Goal: Task Accomplishment & Management: Complete application form

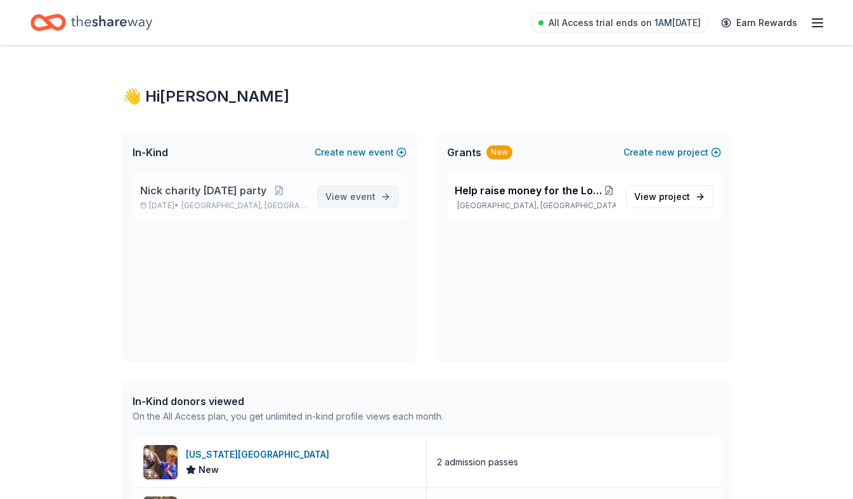
click at [389, 188] on link "View event" at bounding box center [358, 196] width 82 height 23
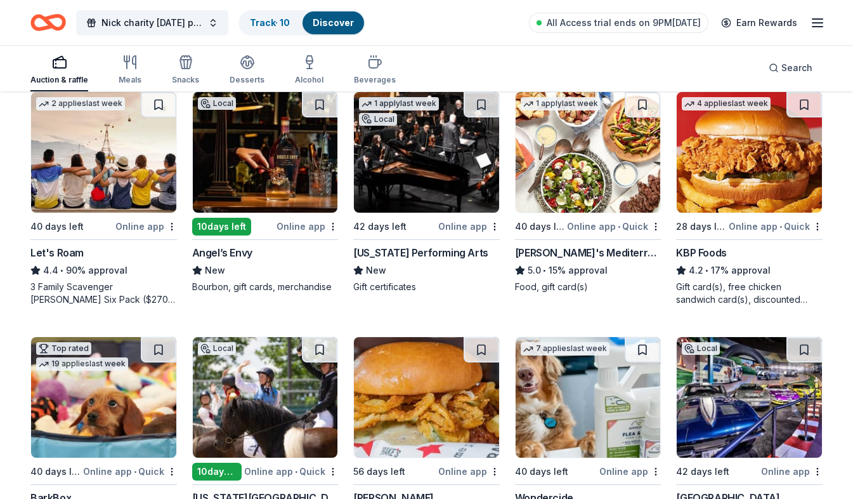
scroll to position [634, 0]
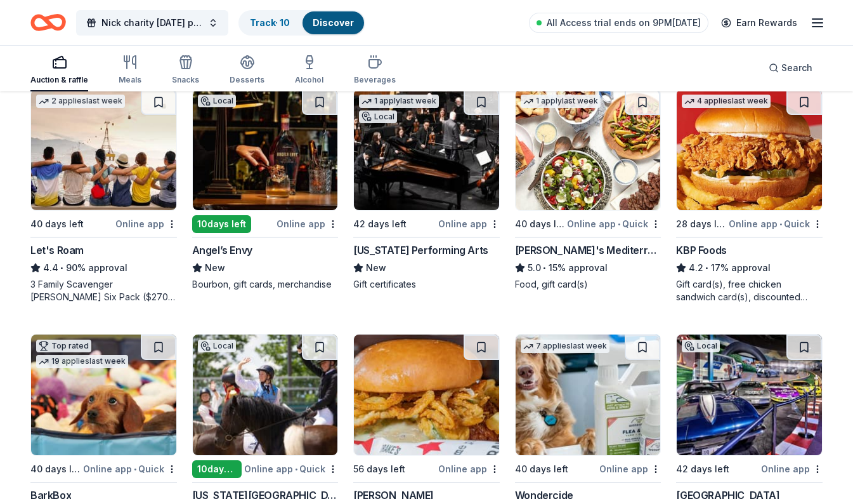
click at [129, 201] on img at bounding box center [103, 149] width 145 height 121
click at [285, 256] on div "Angel’s Envy" at bounding box center [265, 249] width 147 height 15
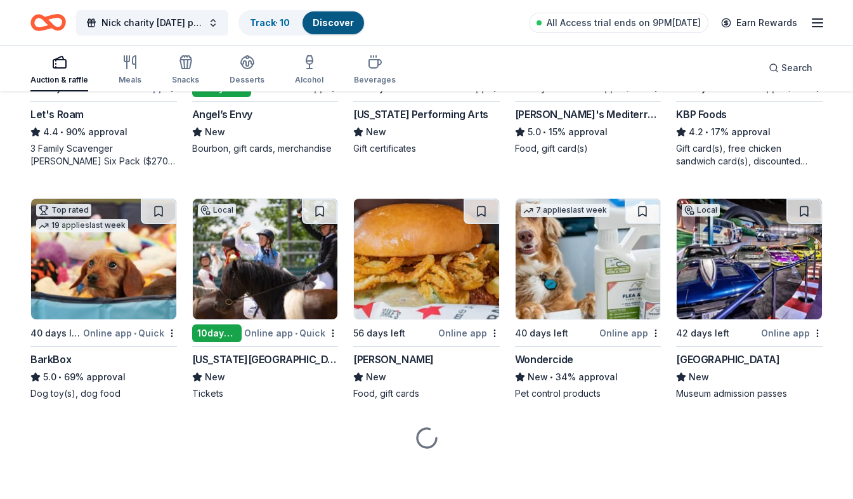
scroll to position [773, 0]
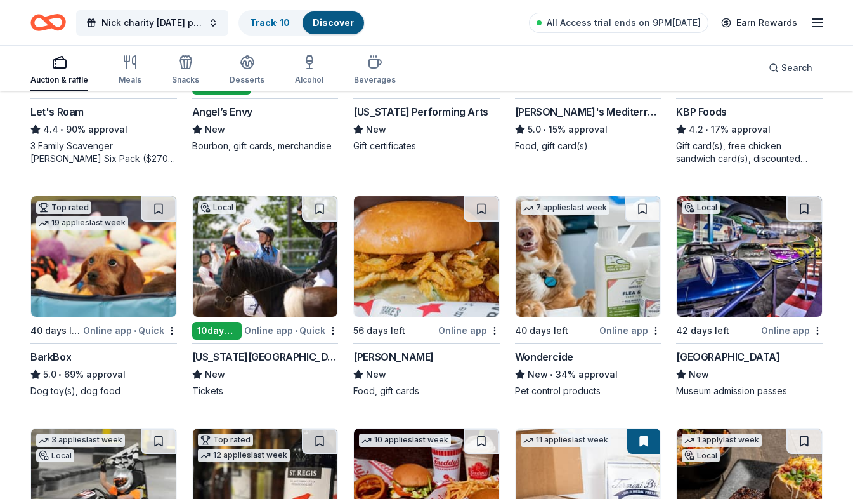
click at [18, 357] on div "217 results in Jeffersontown, KY Application deadlines 26 this month 180 in Sep…" at bounding box center [426, 154] width 853 height 1669
click at [112, 338] on div "Top rated 19 applies last week 40 days left Online app • Quick BarkBox 5.0 • 69…" at bounding box center [103, 296] width 147 height 202
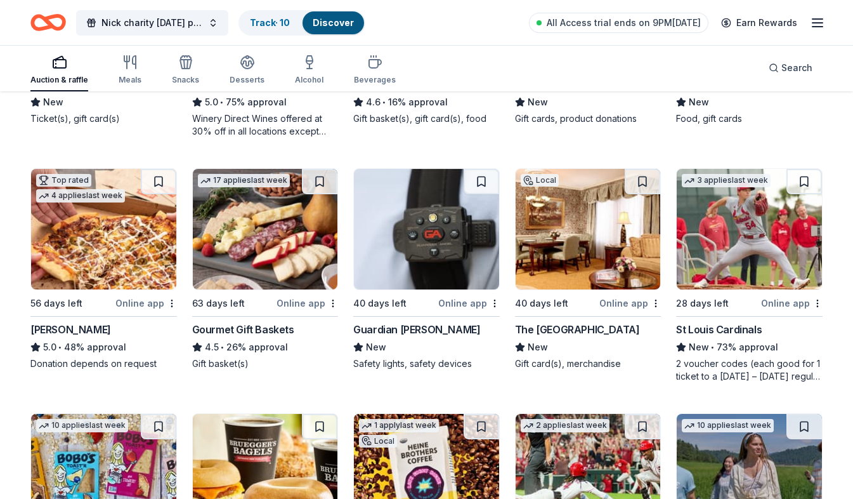
scroll to position [1262, 0]
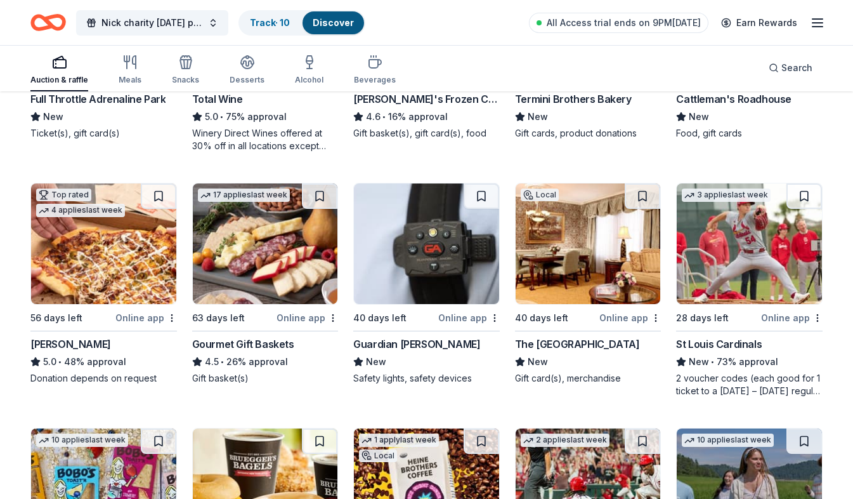
click at [101, 255] on img at bounding box center [103, 243] width 145 height 121
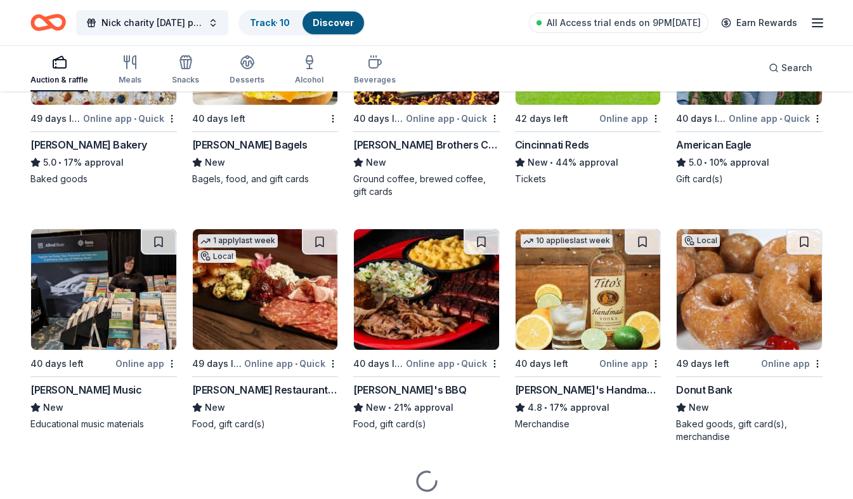
scroll to position [1752, 0]
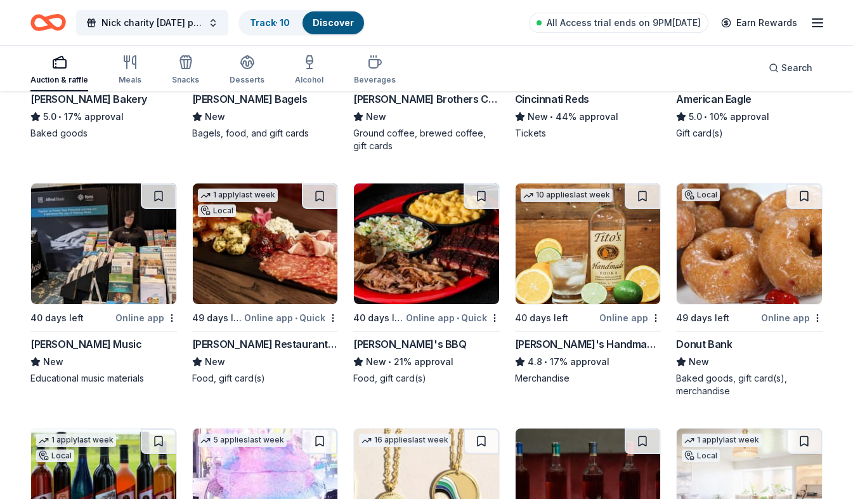
click at [756, 344] on div "Donut Bank" at bounding box center [749, 343] width 147 height 15
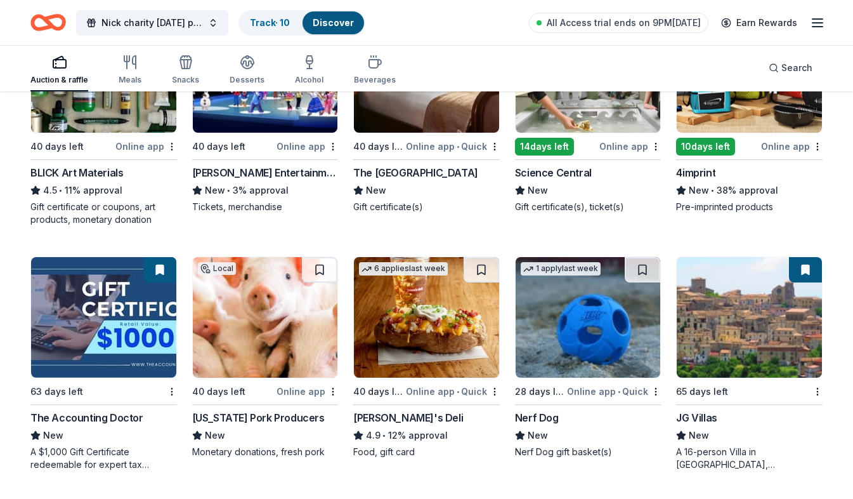
scroll to position [2656, 0]
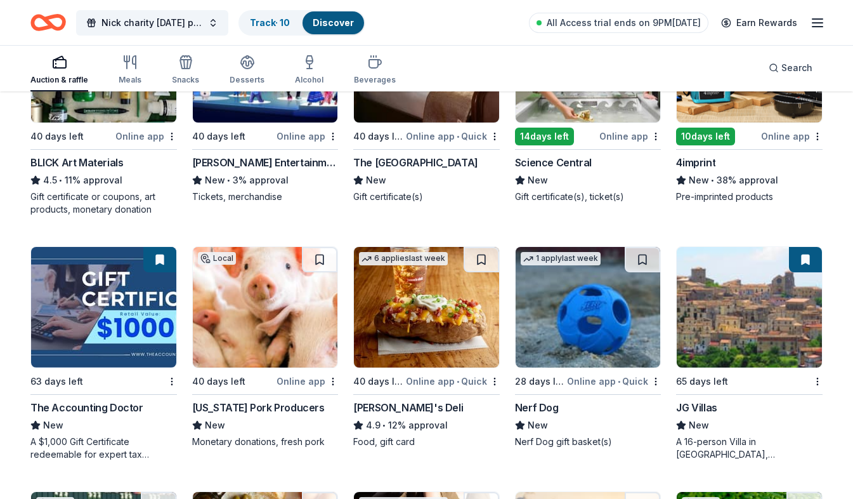
click at [298, 410] on div "Kentucky Pork Producers" at bounding box center [258, 407] width 133 height 15
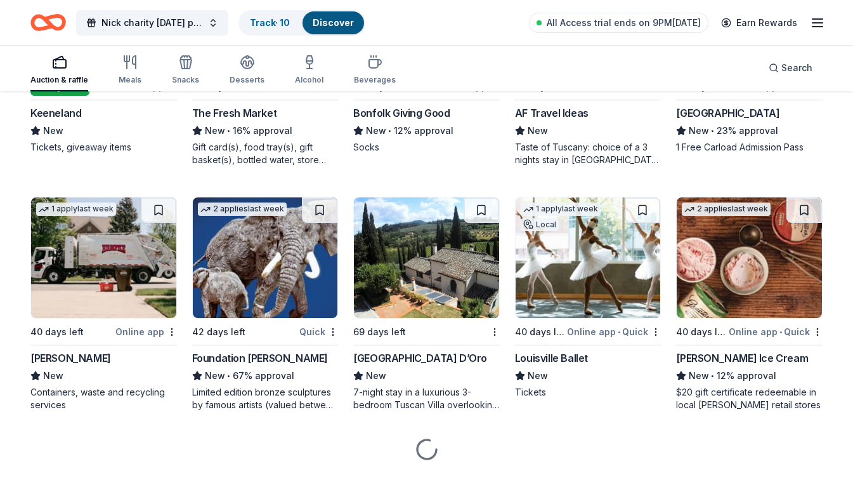
scroll to position [3209, 0]
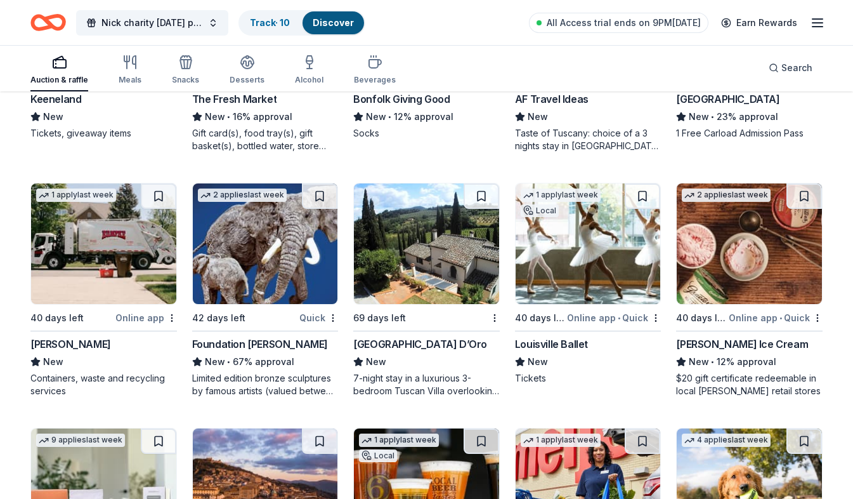
click at [753, 348] on div "Graeter's Ice Cream" at bounding box center [742, 343] width 132 height 15
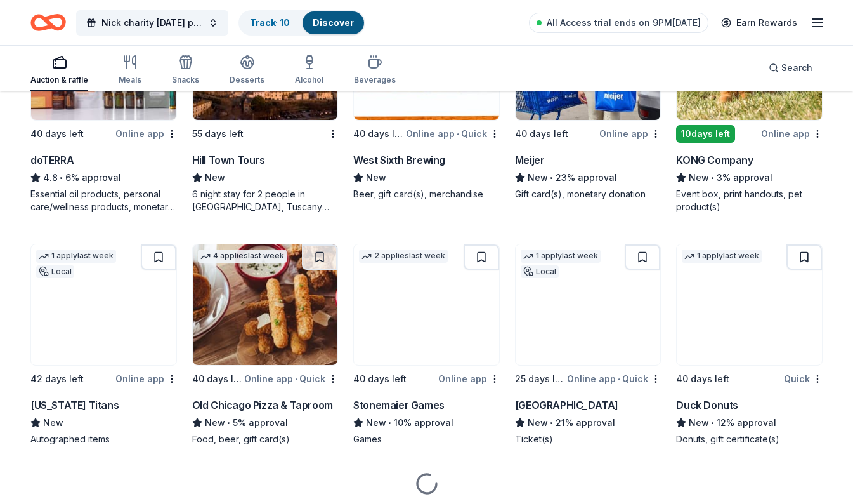
scroll to position [3653, 0]
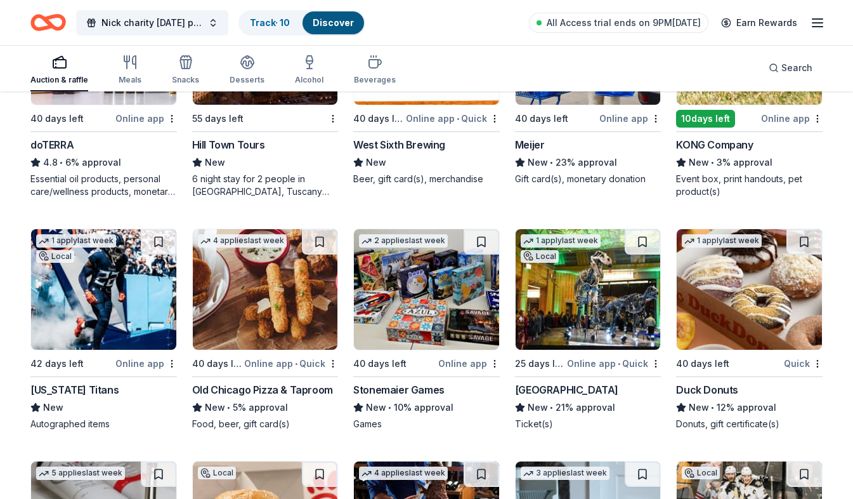
click at [249, 381] on div "4 applies last week 40 days left Online app • Quick Old Chicago Pizza & Taproom…" at bounding box center [265, 329] width 147 height 202
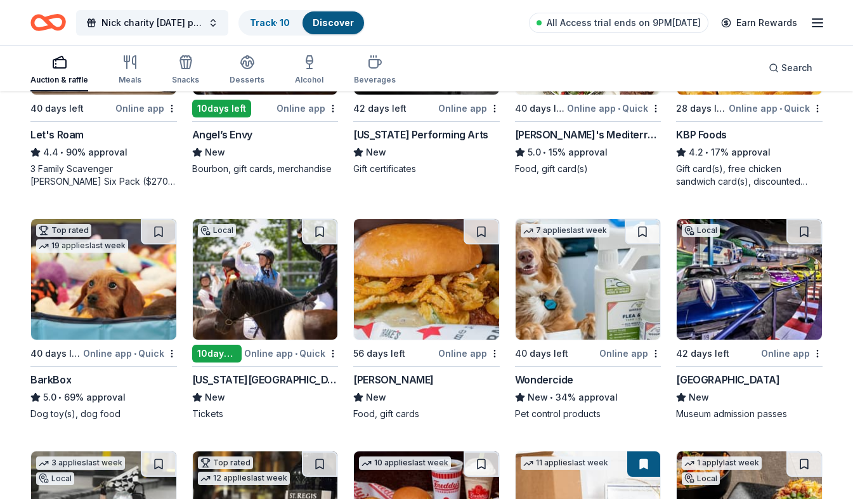
scroll to position [628, 0]
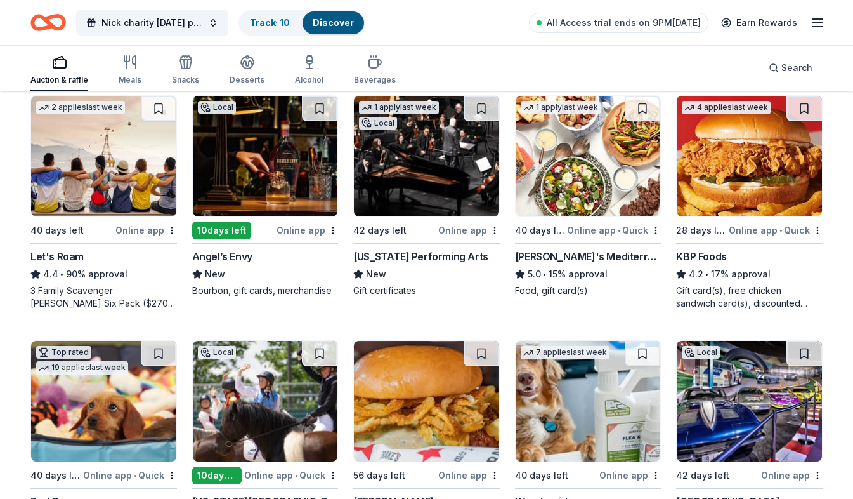
click at [100, 407] on img at bounding box center [103, 401] width 145 height 121
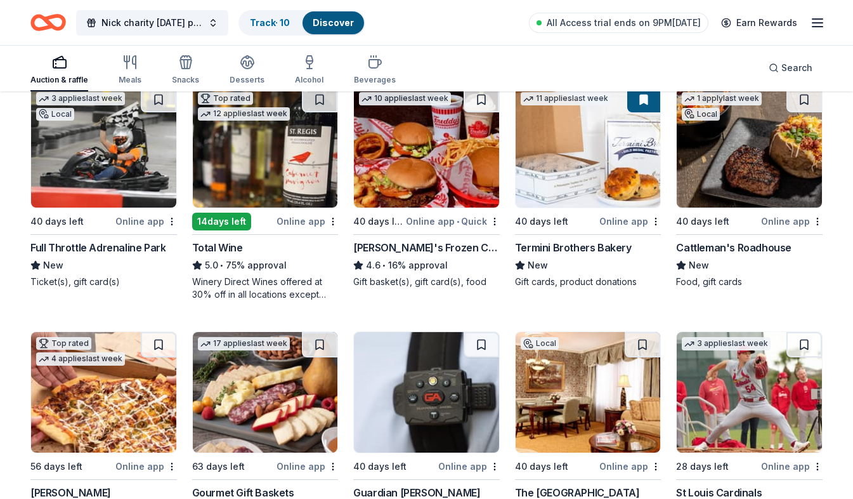
scroll to position [1136, 0]
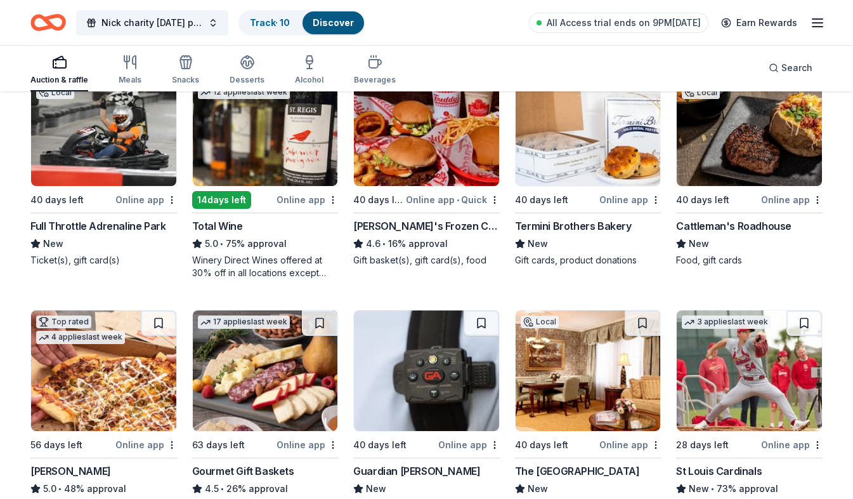
click at [418, 210] on div "10 applies last week 40 days left Online app • Quick Freddy's Frozen Custard & …" at bounding box center [426, 166] width 147 height 202
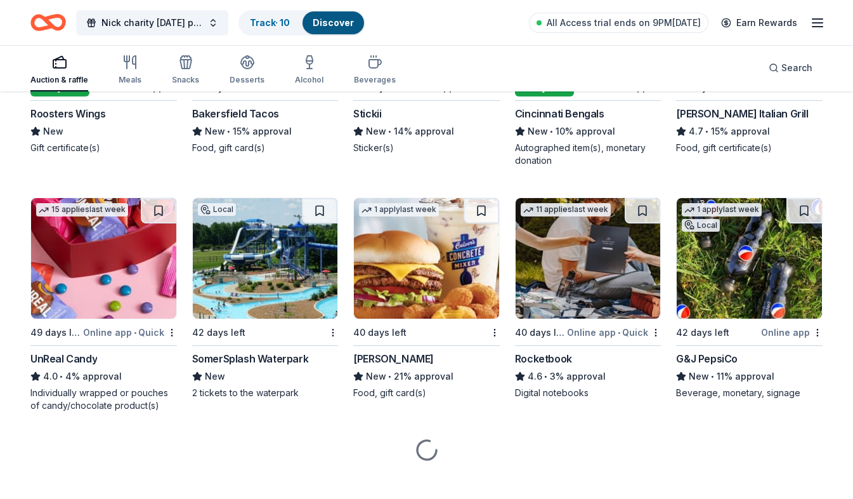
scroll to position [4665, 0]
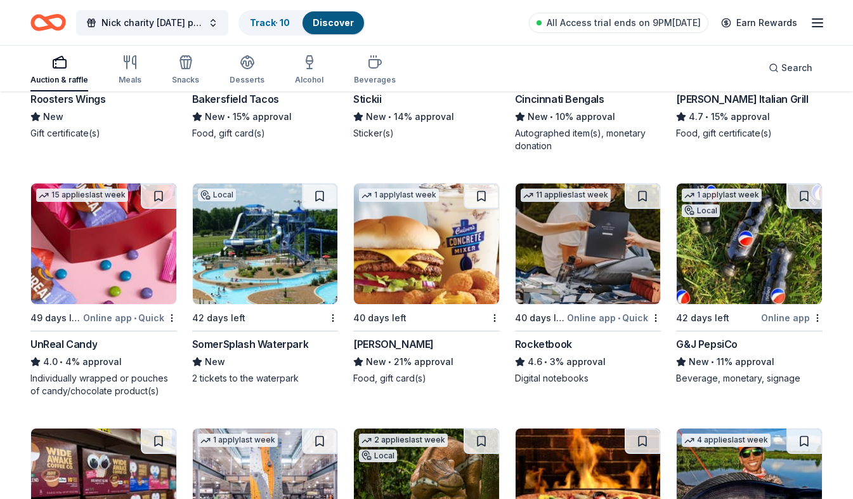
click at [716, 366] on div "New • 11% approval" at bounding box center [749, 361] width 147 height 15
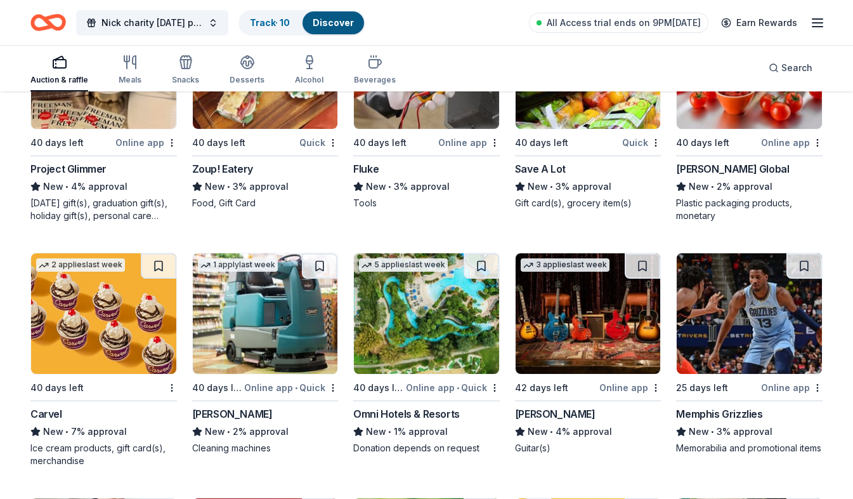
scroll to position [5835, 0]
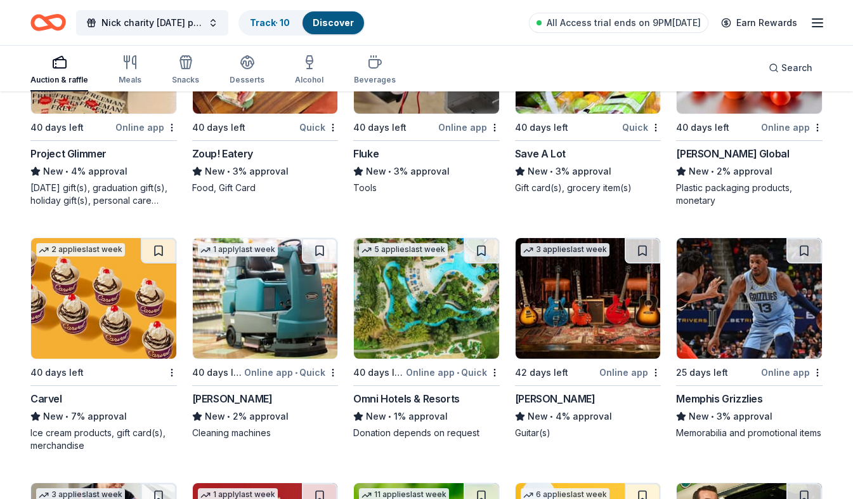
click at [600, 156] on div "Save A Lot" at bounding box center [588, 153] width 147 height 15
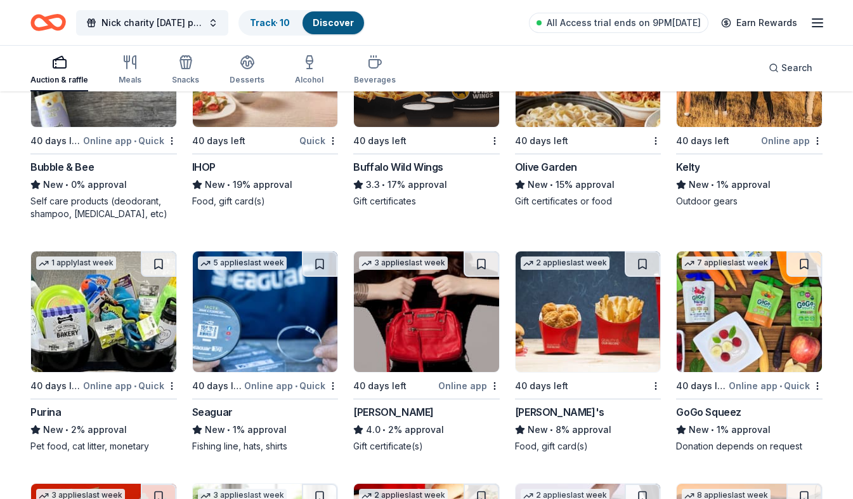
scroll to position [7069, 0]
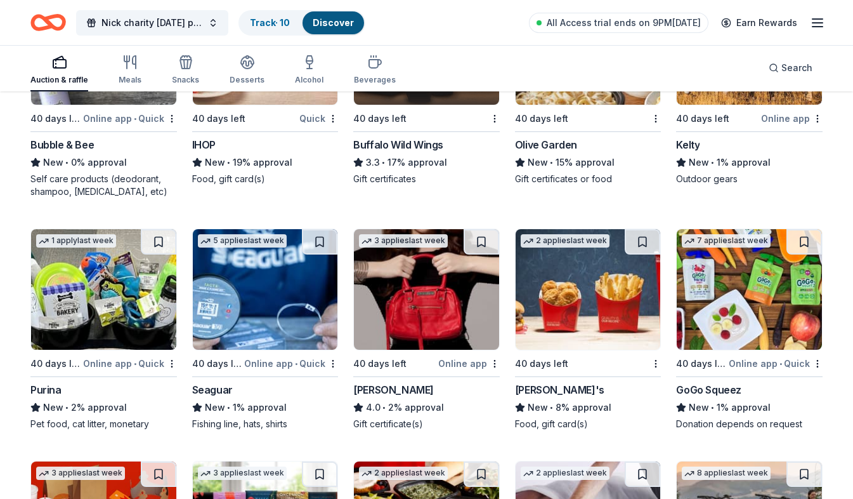
click at [69, 282] on img at bounding box center [103, 289] width 145 height 121
click at [539, 308] on img at bounding box center [588, 289] width 145 height 121
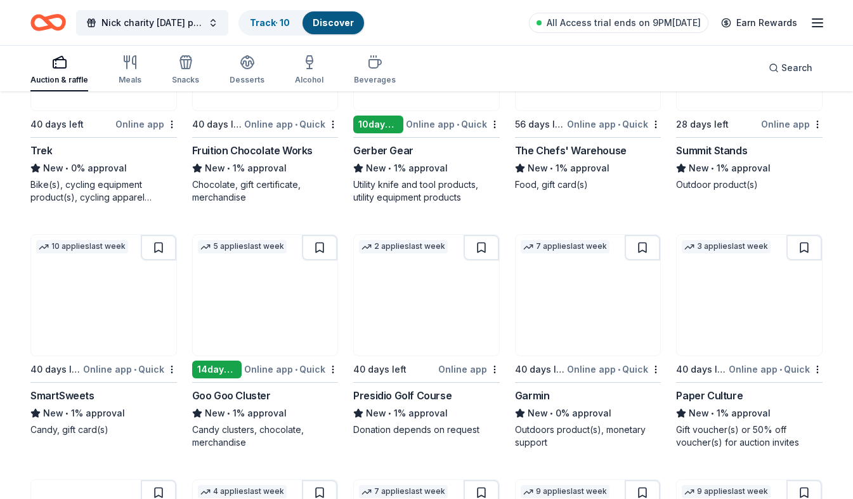
scroll to position [8766, 0]
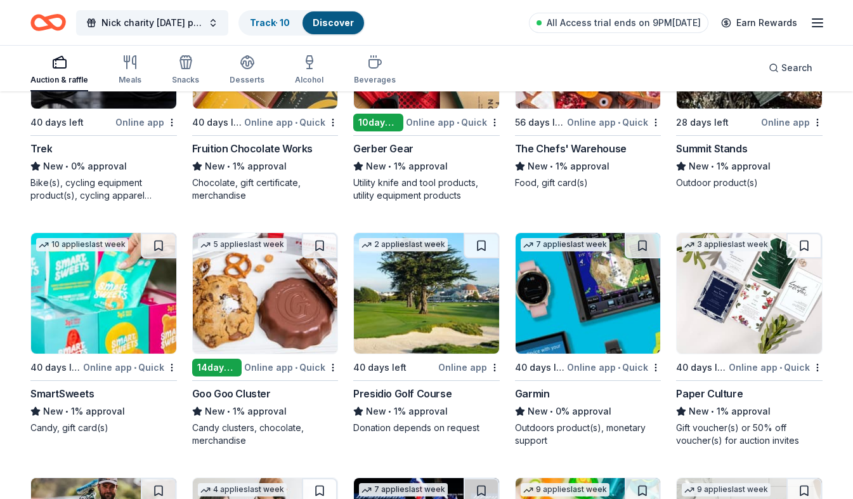
click at [561, 358] on div "7 applies last week 40 days left Online app • Quick Garmin New • 0% approval Ou…" at bounding box center [588, 339] width 147 height 214
click at [260, 330] on img at bounding box center [265, 293] width 145 height 121
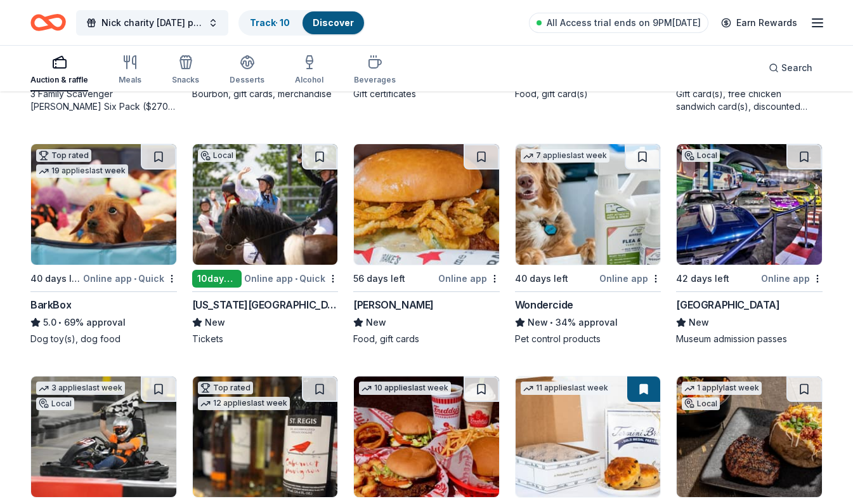
scroll to position [1015, 0]
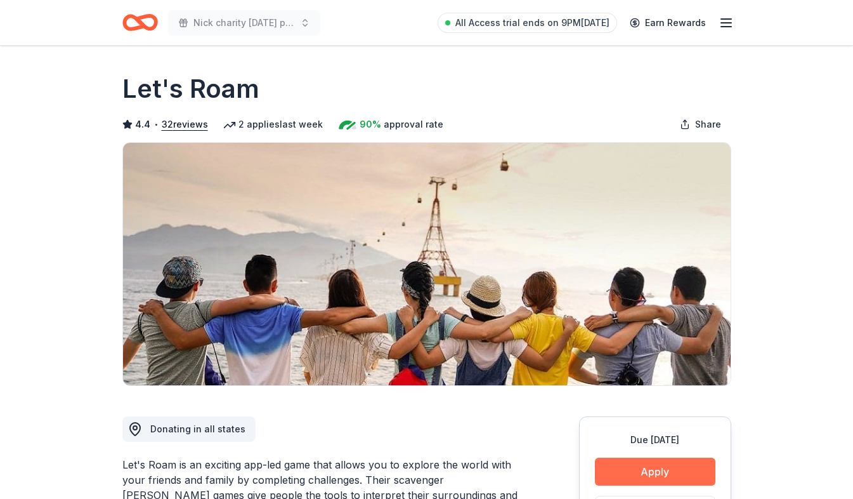
click at [688, 476] on button "Apply" at bounding box center [655, 471] width 121 height 28
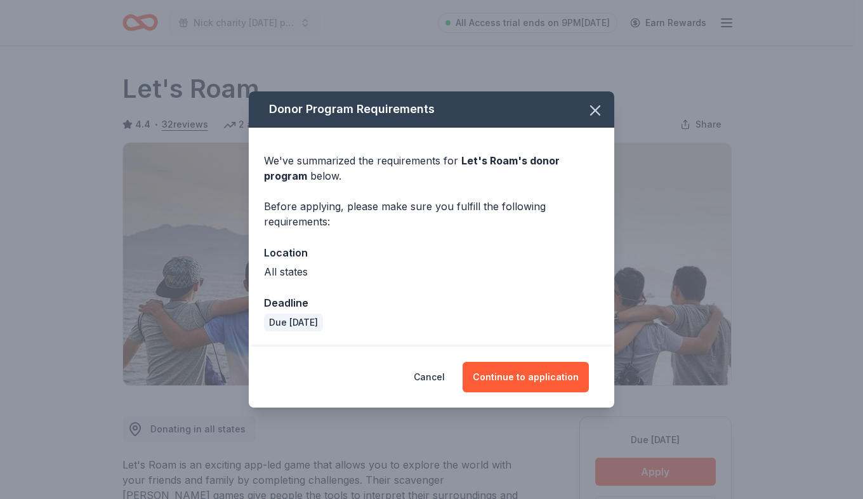
click at [504, 338] on div "We've summarized the requirements for Let's Roam 's donor program below. Before…" at bounding box center [431, 237] width 365 height 219
click at [507, 369] on button "Continue to application" at bounding box center [525, 377] width 126 height 30
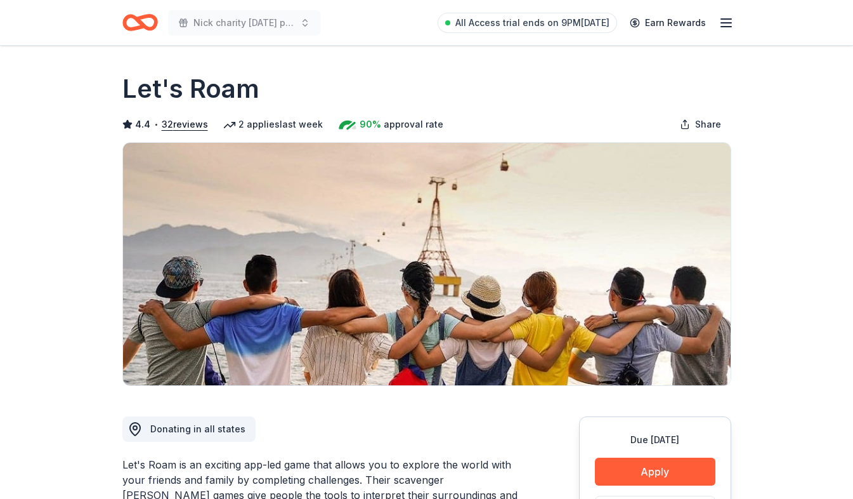
click at [507, 370] on button "Continue to application" at bounding box center [516, 370] width 120 height 29
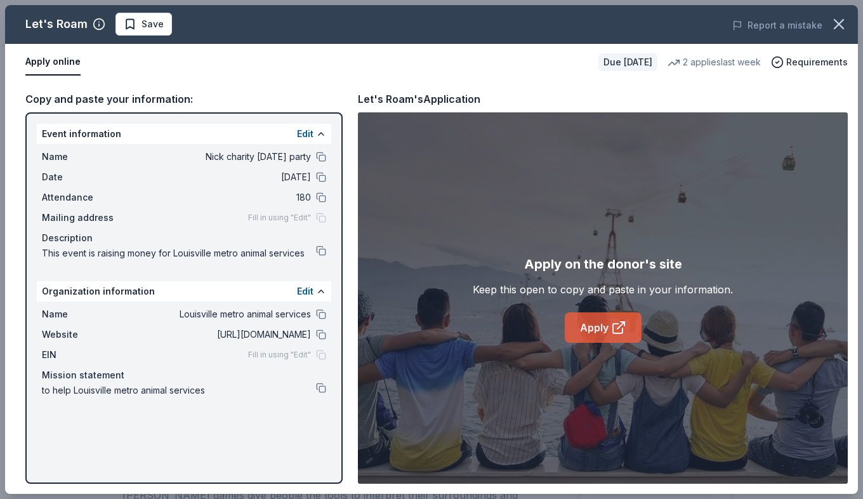
click at [612, 334] on icon at bounding box center [618, 327] width 15 height 15
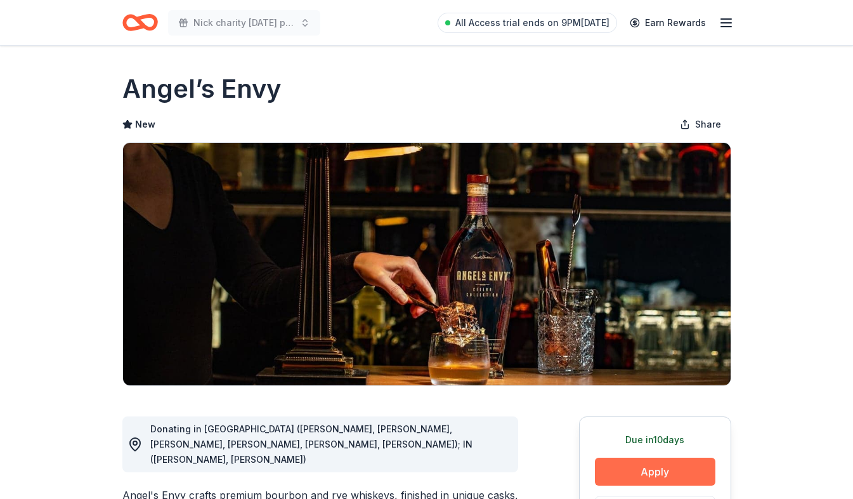
click at [671, 481] on button "Apply" at bounding box center [655, 471] width 121 height 28
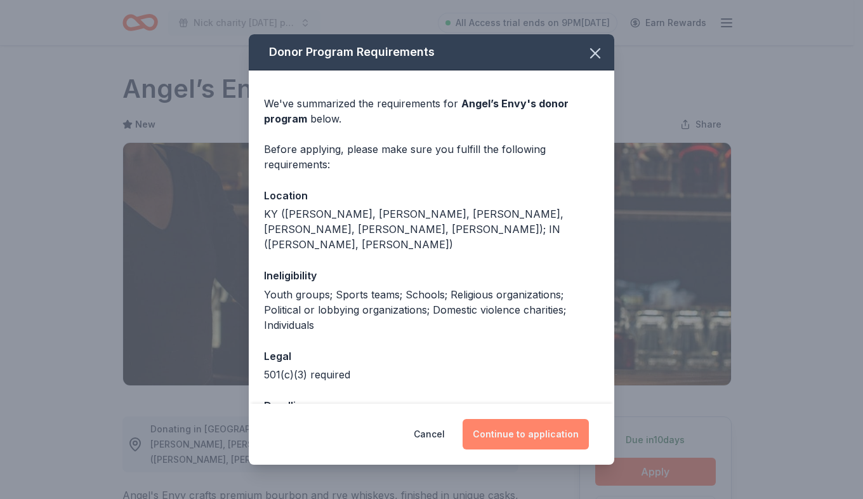
click at [537, 427] on button "Continue to application" at bounding box center [525, 434] width 126 height 30
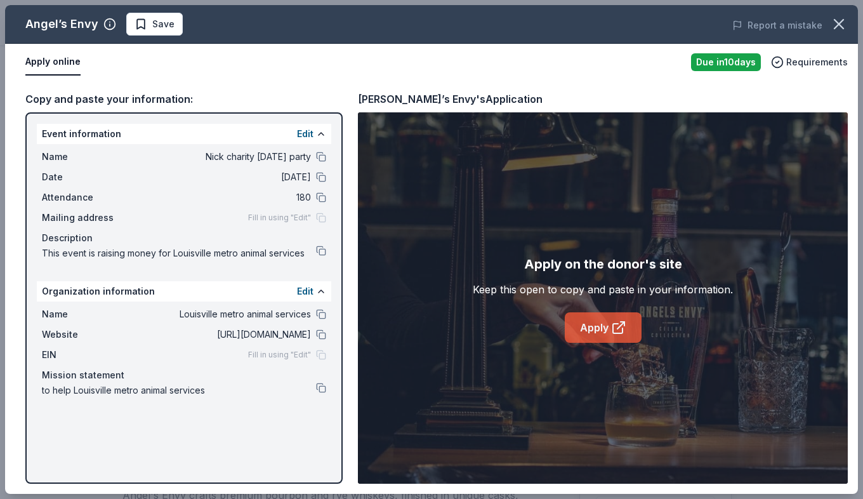
click at [595, 334] on link "Apply" at bounding box center [603, 327] width 77 height 30
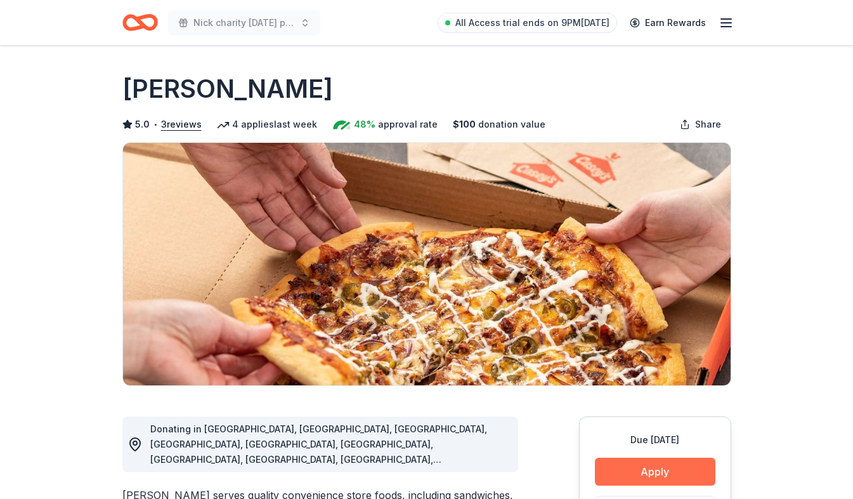
click at [620, 466] on button "Apply" at bounding box center [655, 471] width 121 height 28
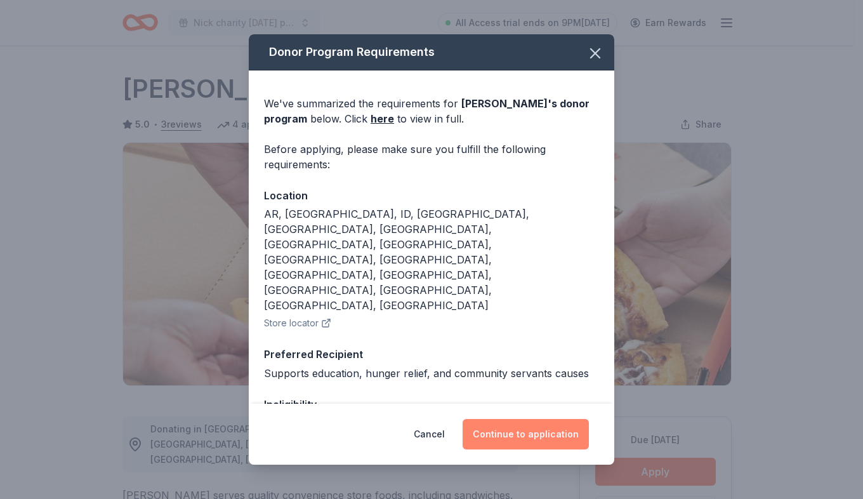
click at [567, 427] on button "Continue to application" at bounding box center [525, 434] width 126 height 30
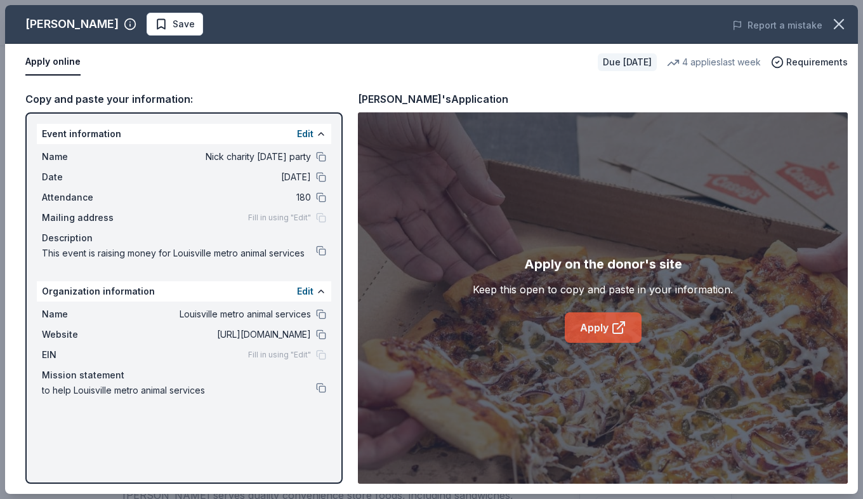
click at [594, 322] on link "Apply" at bounding box center [603, 327] width 77 height 30
click at [615, 327] on icon at bounding box center [618, 327] width 15 height 15
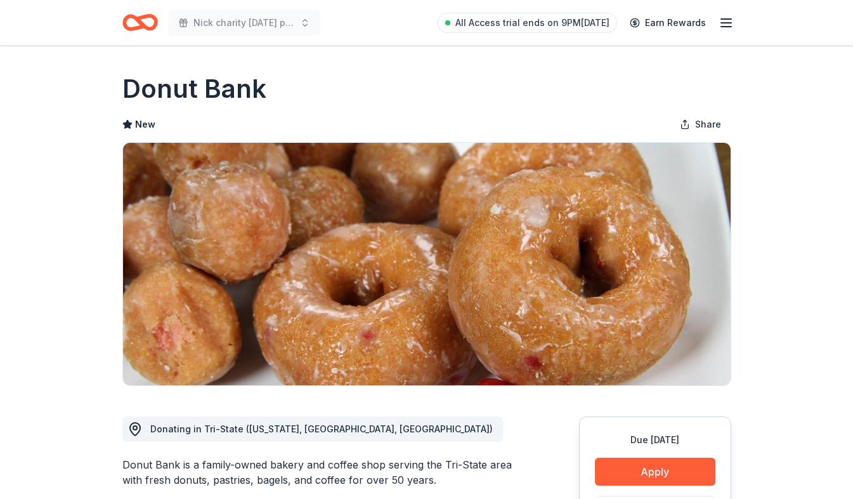
click at [641, 472] on button "Apply" at bounding box center [655, 471] width 121 height 28
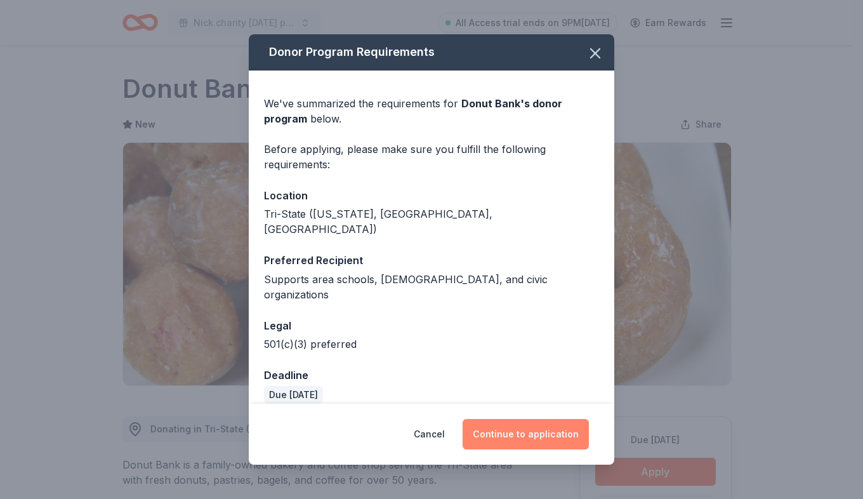
click at [541, 419] on button "Continue to application" at bounding box center [525, 434] width 126 height 30
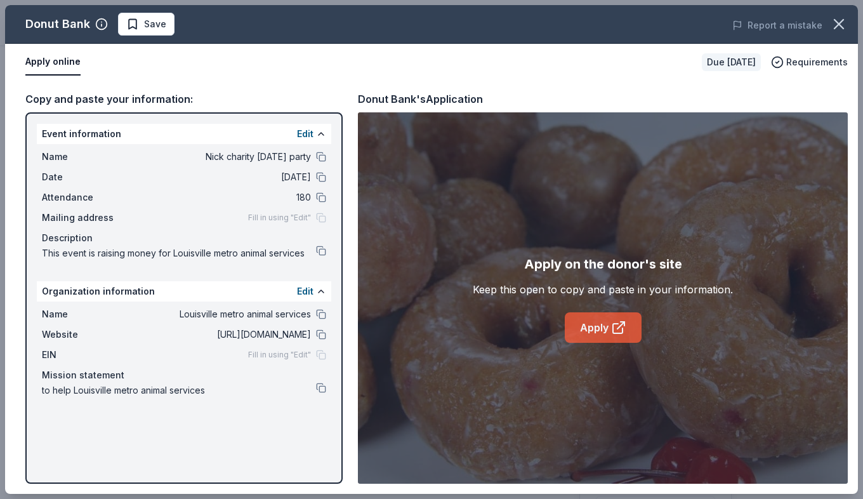
click at [591, 328] on link "Apply" at bounding box center [603, 327] width 77 height 30
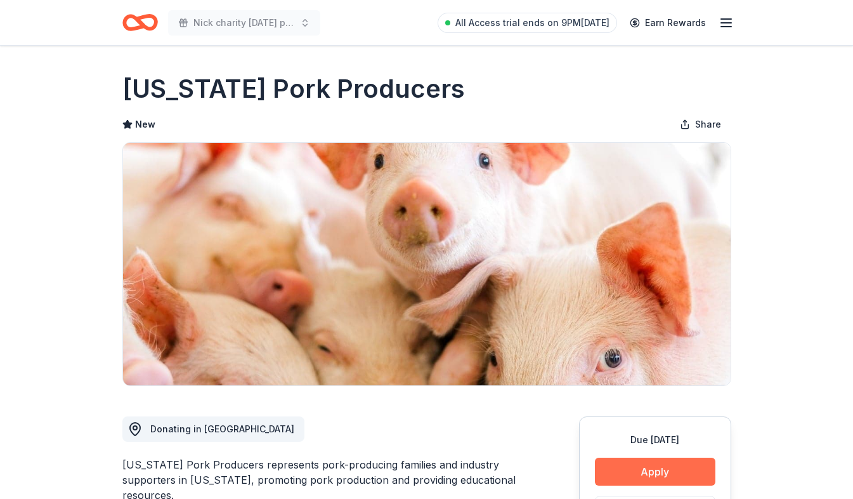
drag, startPoint x: 671, startPoint y: 487, endPoint x: 670, endPoint y: 478, distance: 8.9
click at [671, 483] on div "Due [DATE] Apply Save Usually responds in a few weeks" at bounding box center [655, 498] width 152 height 164
click at [672, 474] on button "Apply" at bounding box center [655, 471] width 121 height 28
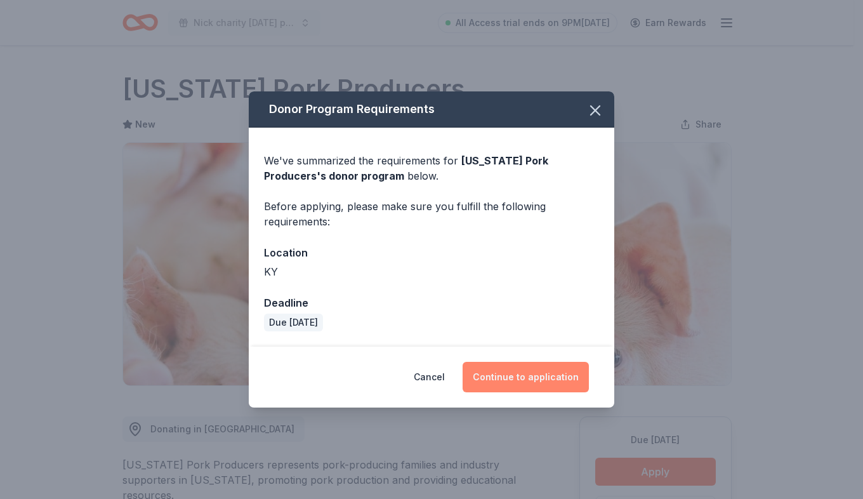
click at [546, 380] on button "Continue to application" at bounding box center [525, 377] width 126 height 30
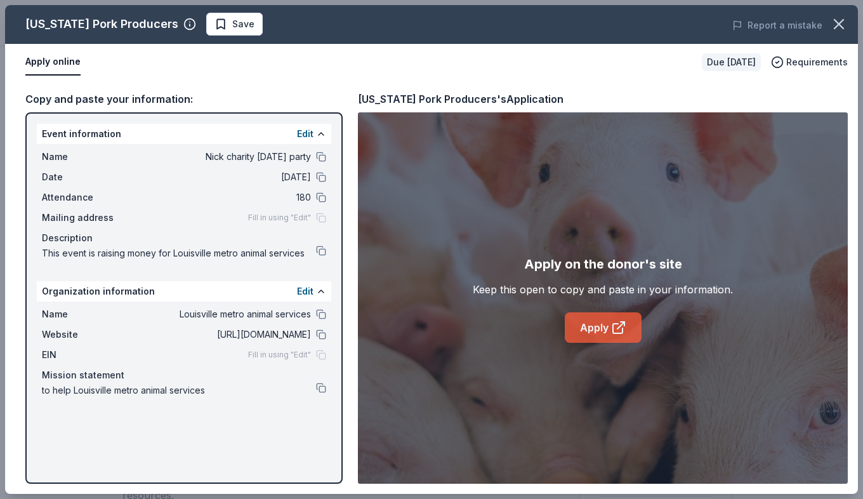
click at [580, 331] on link "Apply" at bounding box center [603, 327] width 77 height 30
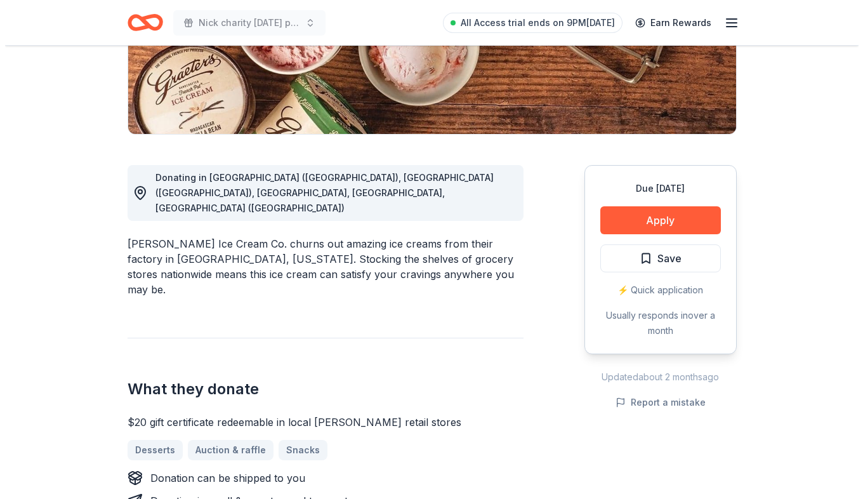
scroll to position [254, 0]
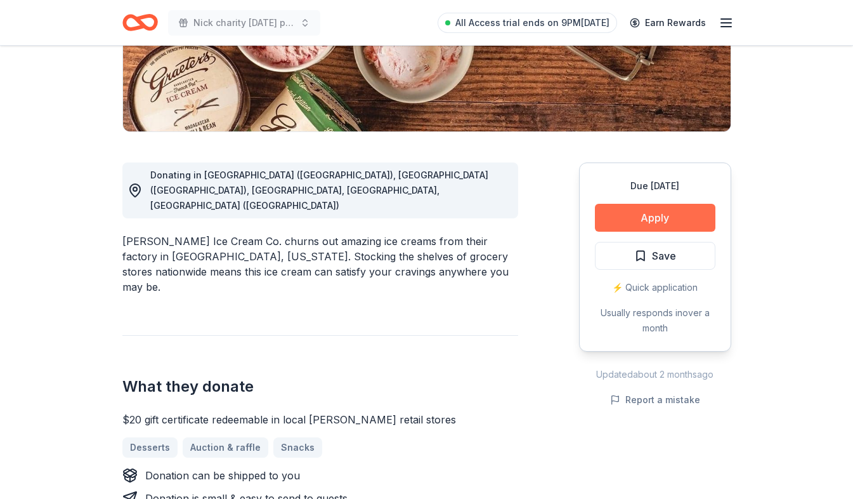
drag, startPoint x: 660, startPoint y: 203, endPoint x: 655, endPoint y: 214, distance: 12.5
click at [655, 214] on div "Due in 40 days Apply Save ⚡️ Quick application Usually responds in over a month" at bounding box center [655, 256] width 152 height 189
click at [655, 214] on button "Apply" at bounding box center [655, 218] width 121 height 28
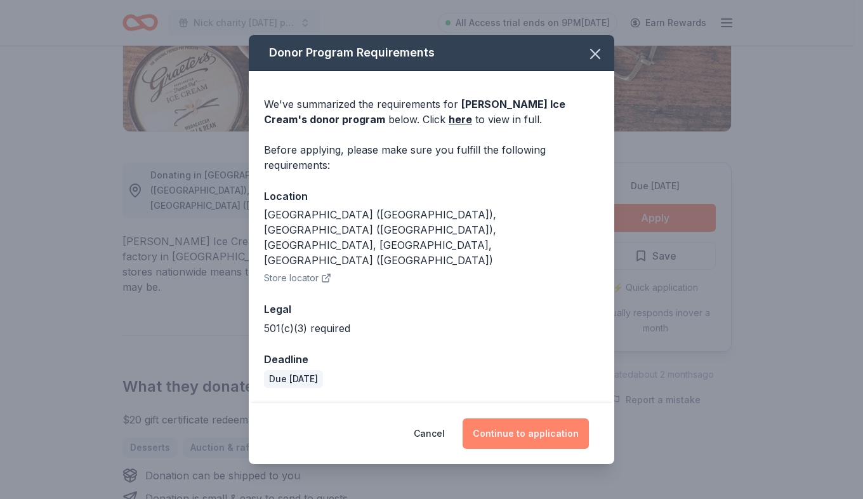
click at [533, 418] on button "Continue to application" at bounding box center [525, 433] width 126 height 30
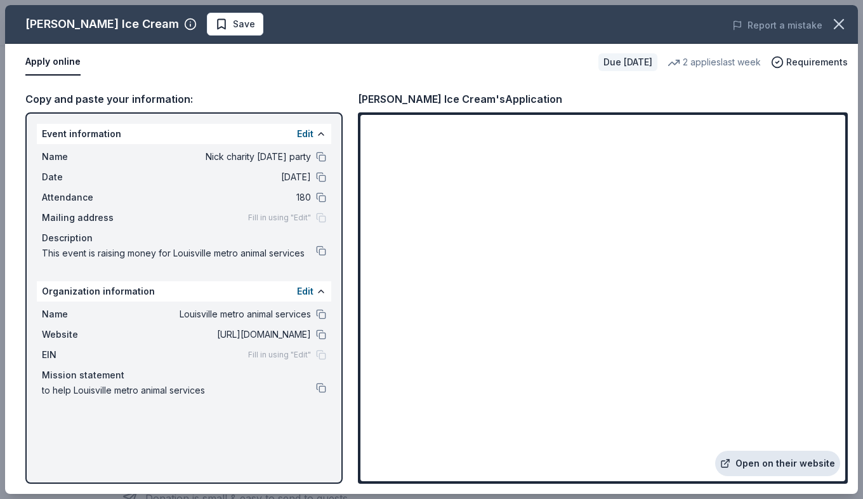
click at [770, 458] on link "Open on their website" at bounding box center [777, 462] width 125 height 25
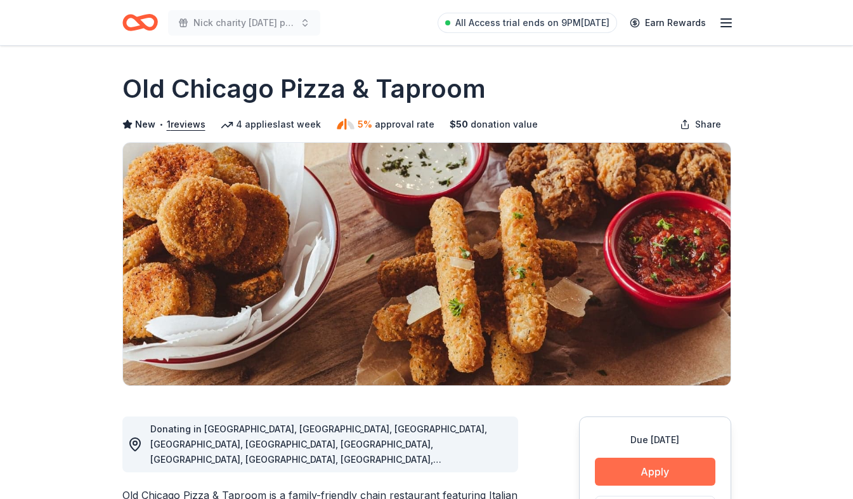
click at [657, 475] on button "Apply" at bounding box center [655, 471] width 121 height 28
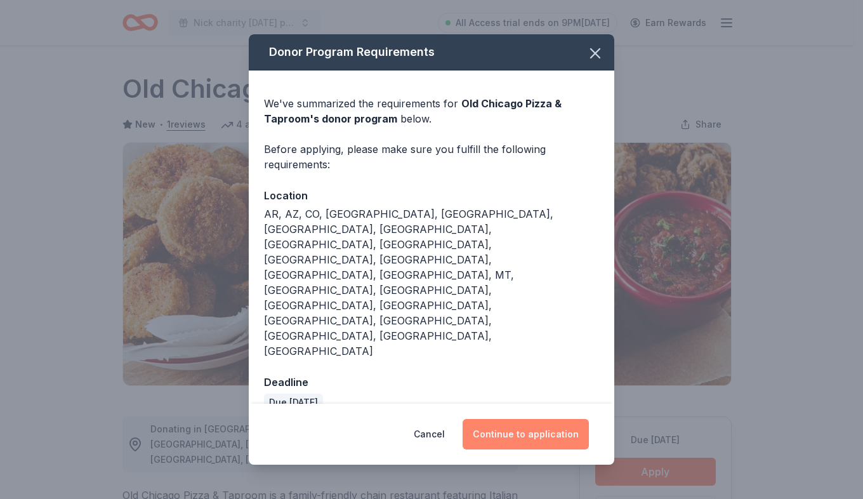
click at [545, 419] on button "Continue to application" at bounding box center [525, 434] width 126 height 30
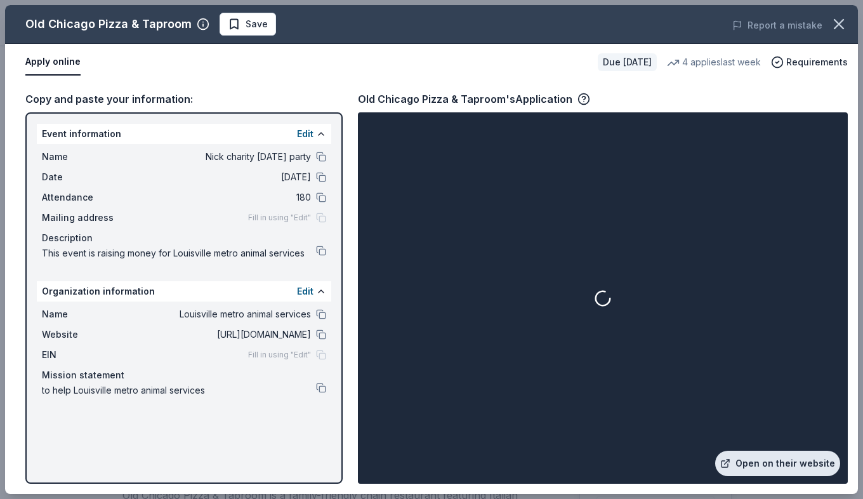
click at [776, 454] on link "Open on their website" at bounding box center [777, 462] width 125 height 25
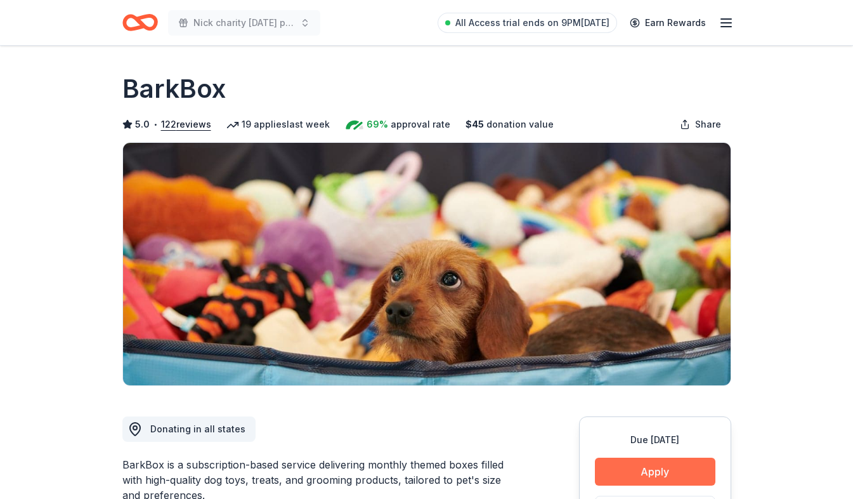
click at [635, 464] on button "Apply" at bounding box center [655, 471] width 121 height 28
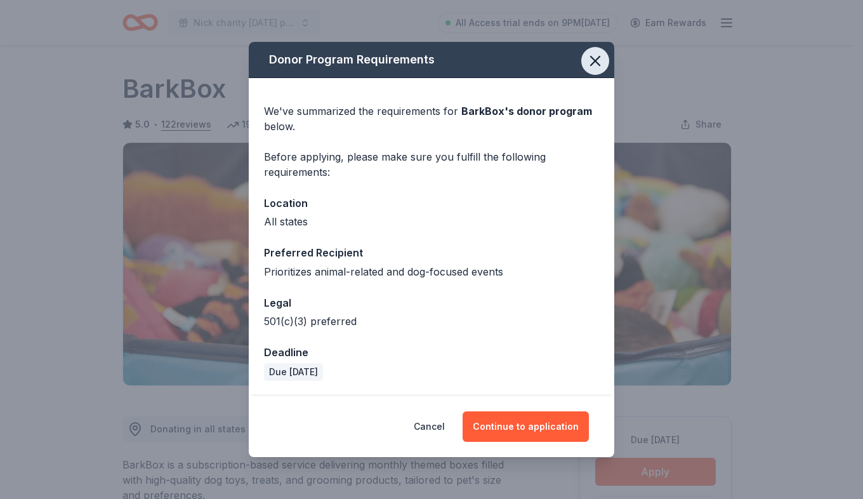
click at [594, 65] on icon "button" at bounding box center [595, 61] width 18 height 18
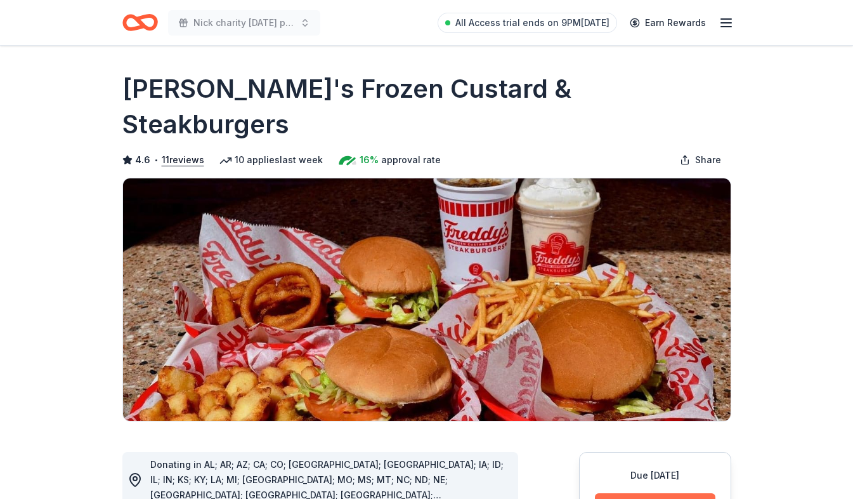
click at [680, 493] on button "Apply" at bounding box center [655, 507] width 121 height 28
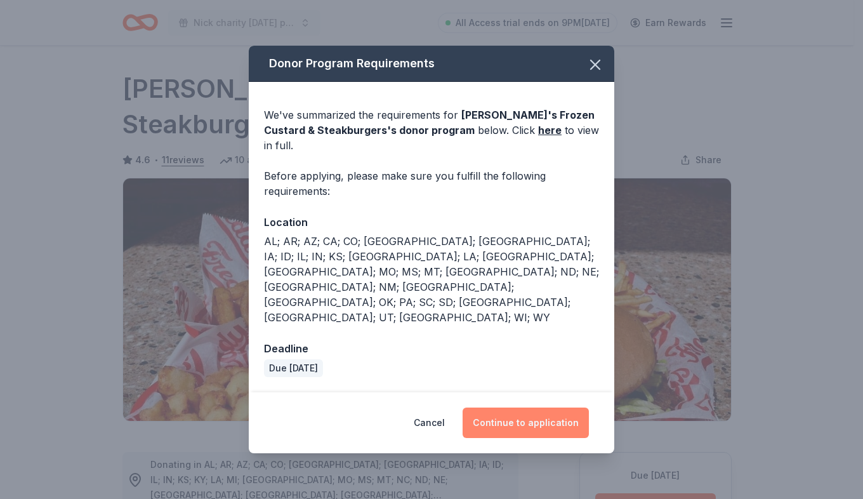
click at [579, 407] on button "Continue to application" at bounding box center [525, 422] width 126 height 30
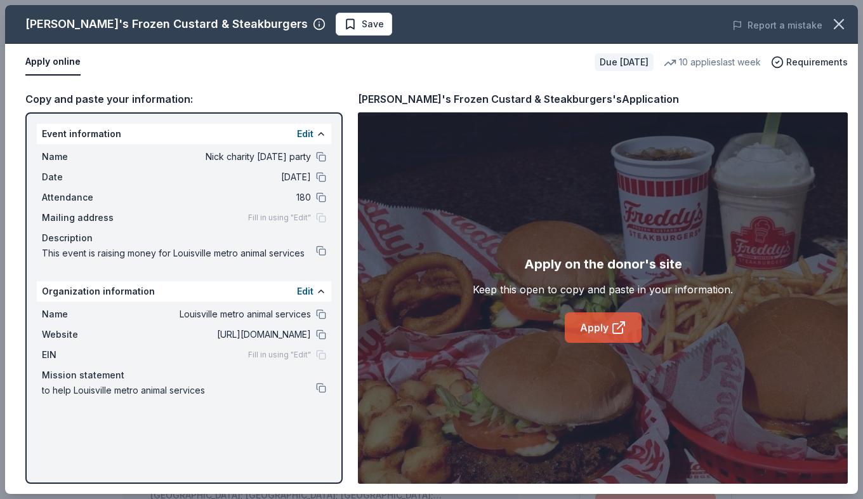
click at [605, 320] on link "Apply" at bounding box center [603, 327] width 77 height 30
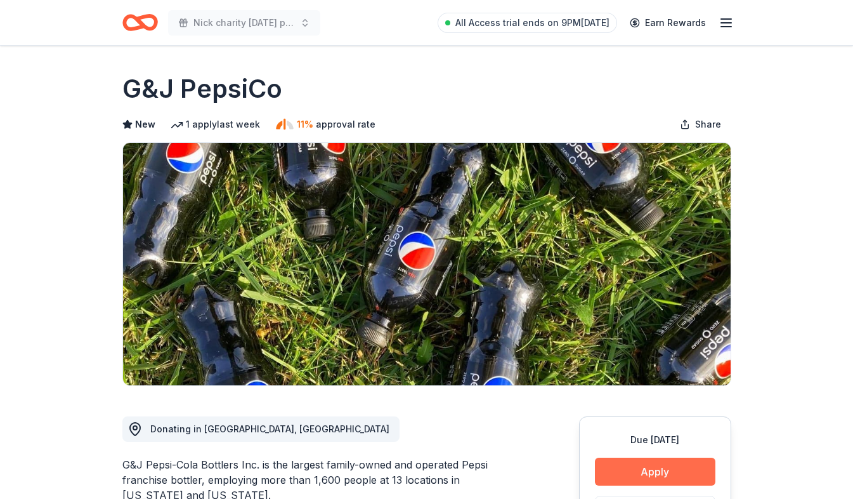
click at [622, 469] on button "Apply" at bounding box center [655, 471] width 121 height 28
drag, startPoint x: 622, startPoint y: 469, endPoint x: 622, endPoint y: 463, distance: 6.4
click at [622, 463] on button "Apply" at bounding box center [655, 471] width 121 height 28
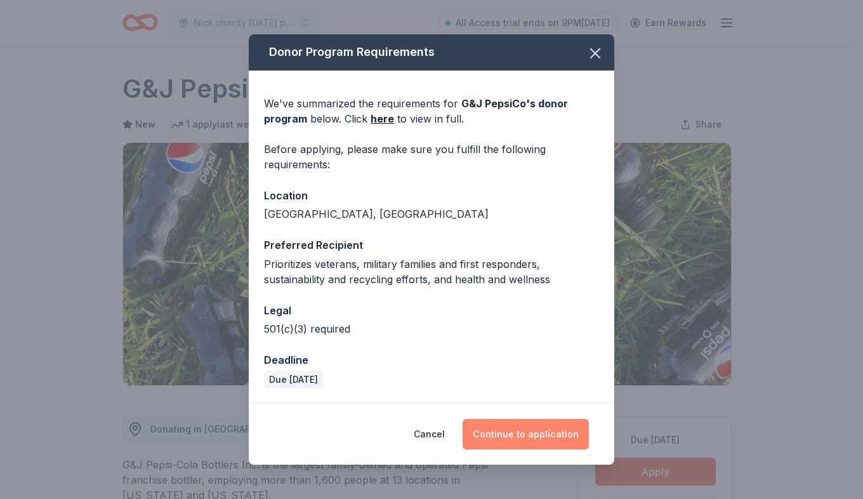
click at [566, 426] on button "Continue to application" at bounding box center [525, 434] width 126 height 30
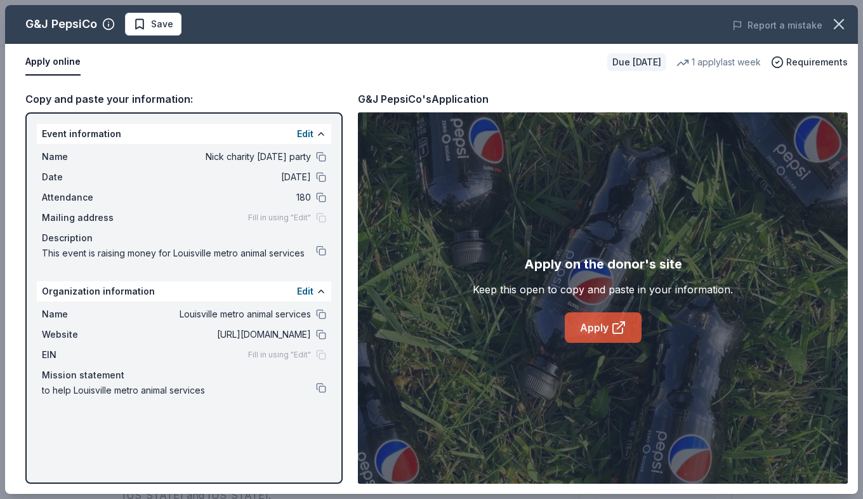
click at [607, 317] on link "Apply" at bounding box center [603, 327] width 77 height 30
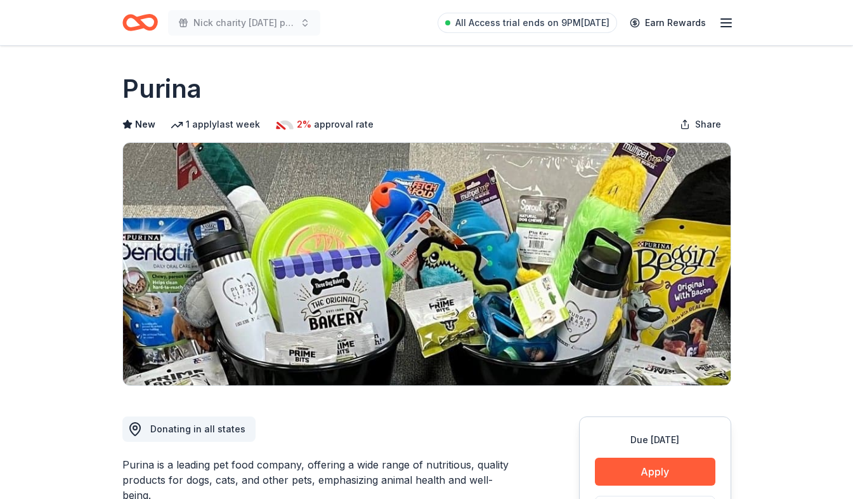
click at [639, 462] on button "Apply" at bounding box center [655, 471] width 121 height 28
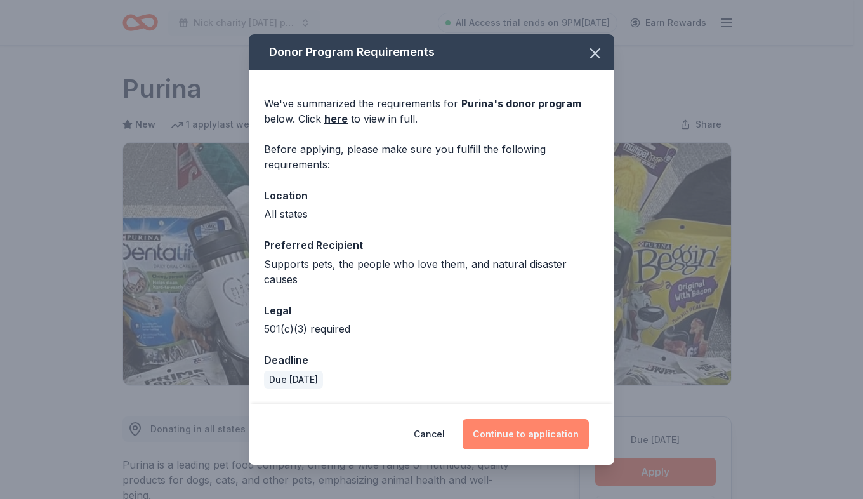
click at [484, 424] on button "Continue to application" at bounding box center [525, 434] width 126 height 30
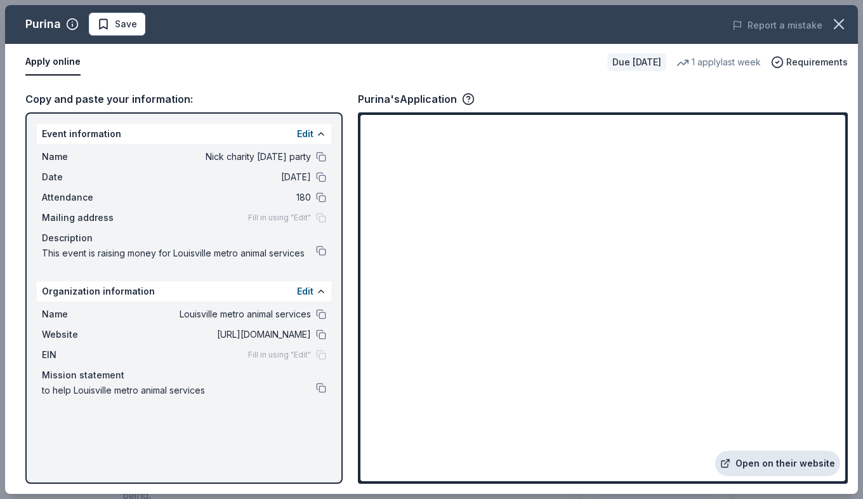
click at [815, 457] on link "Open on their website" at bounding box center [777, 462] width 125 height 25
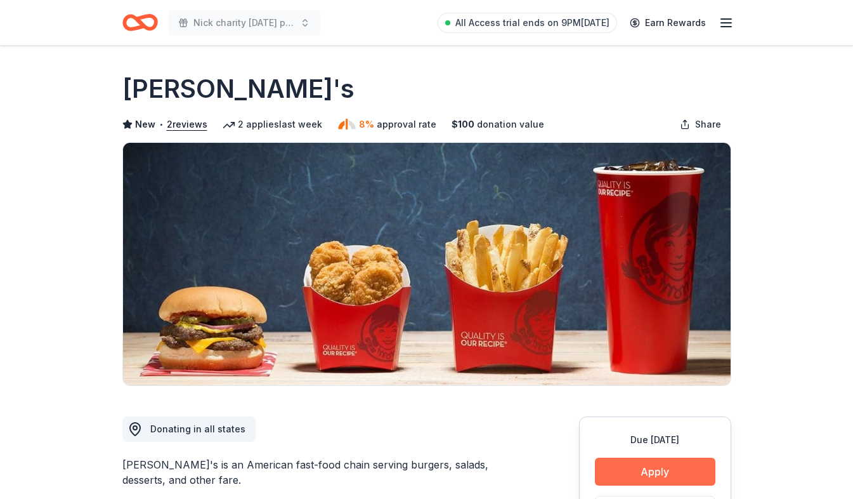
click at [607, 475] on button "Apply" at bounding box center [655, 471] width 121 height 28
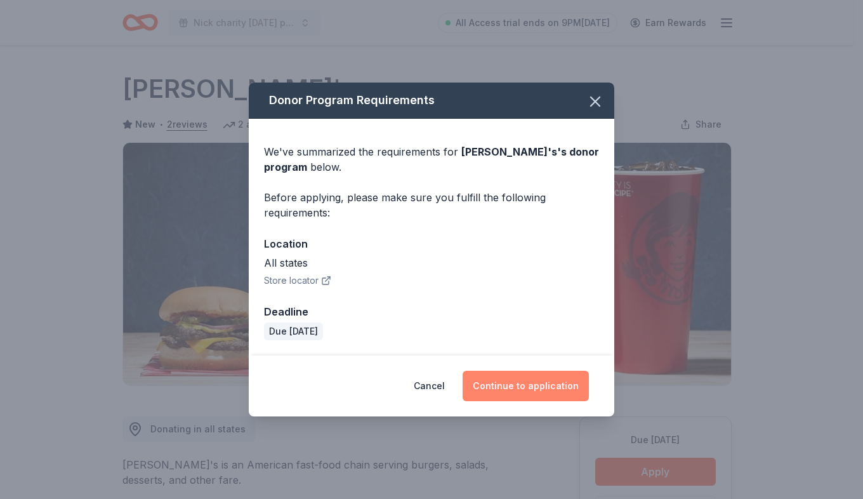
click at [518, 391] on button "Continue to application" at bounding box center [525, 385] width 126 height 30
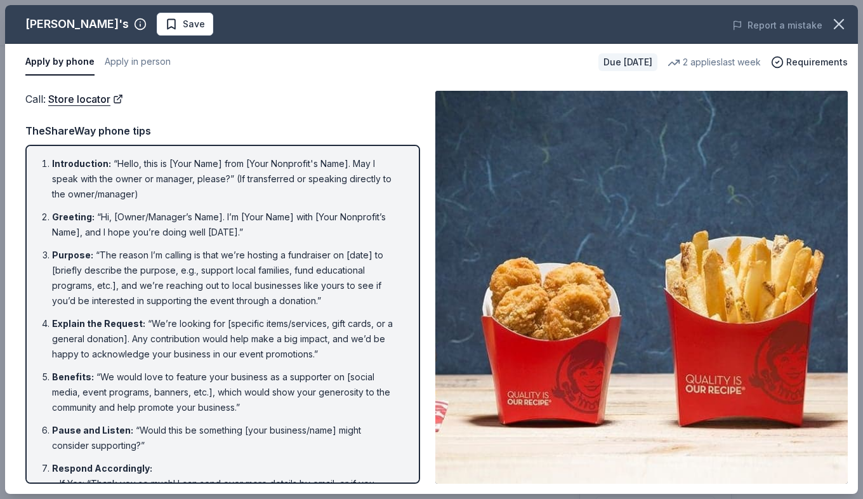
scroll to position [154, 0]
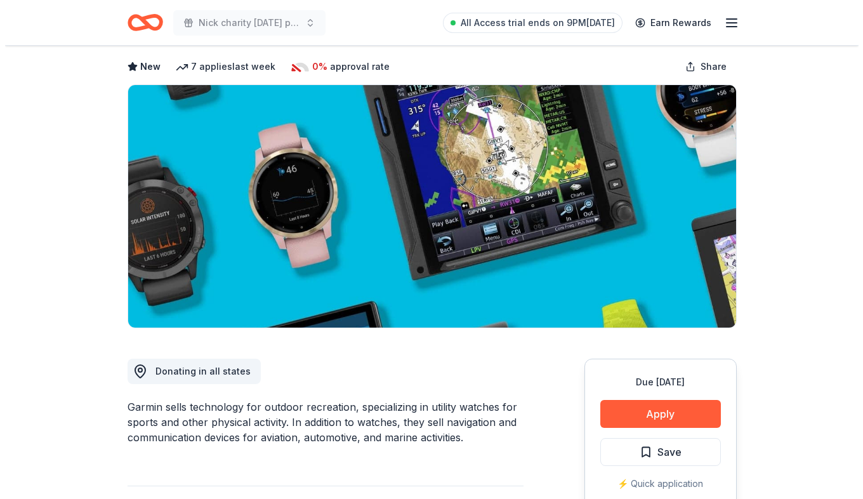
scroll to position [190, 0]
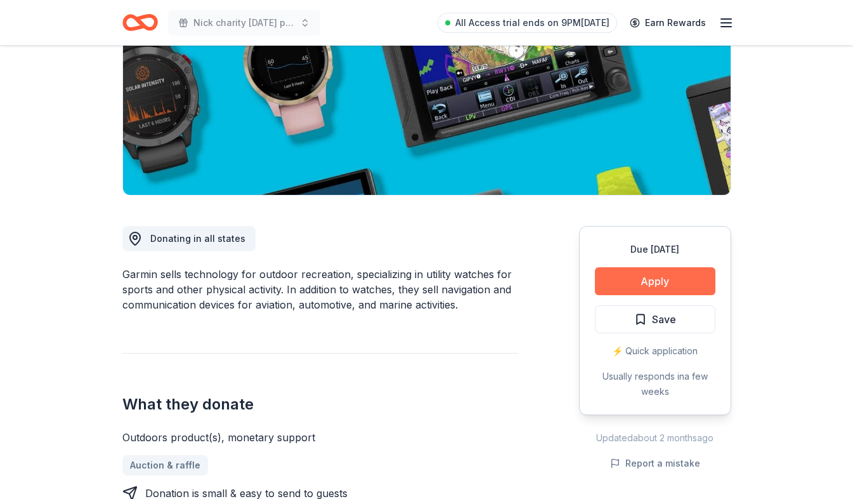
click at [671, 271] on button "Apply" at bounding box center [655, 281] width 121 height 28
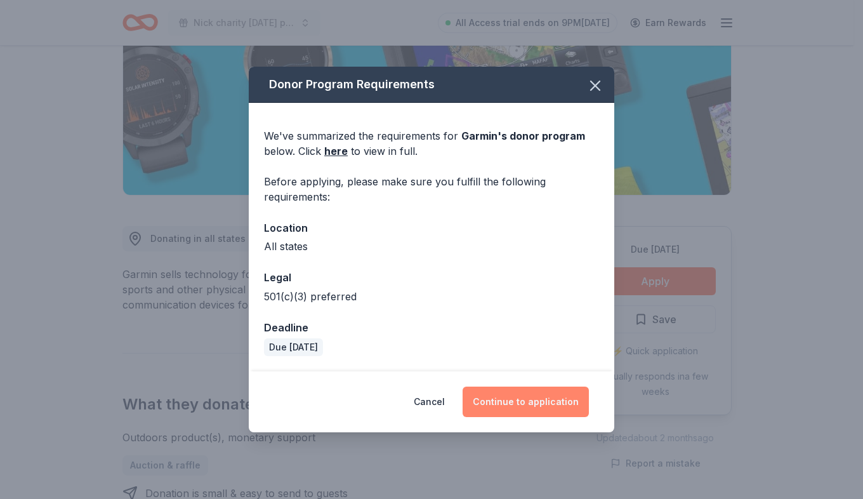
click at [552, 412] on button "Continue to application" at bounding box center [525, 401] width 126 height 30
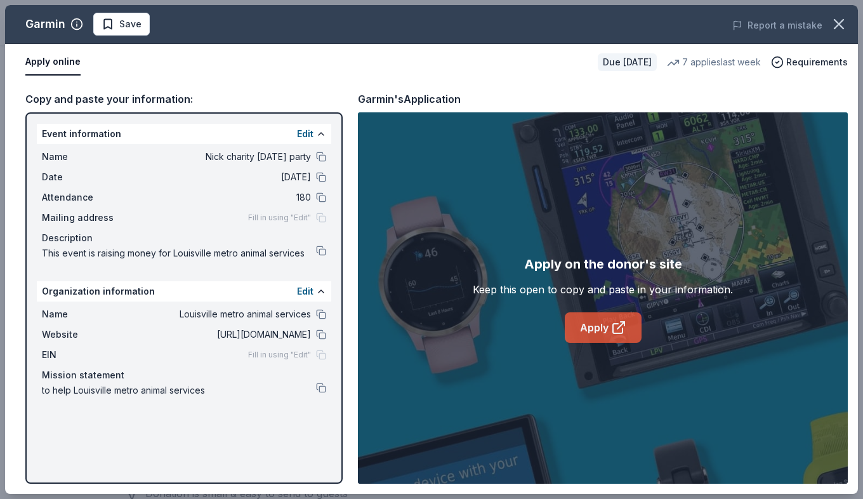
click at [579, 325] on link "Apply" at bounding box center [603, 327] width 77 height 30
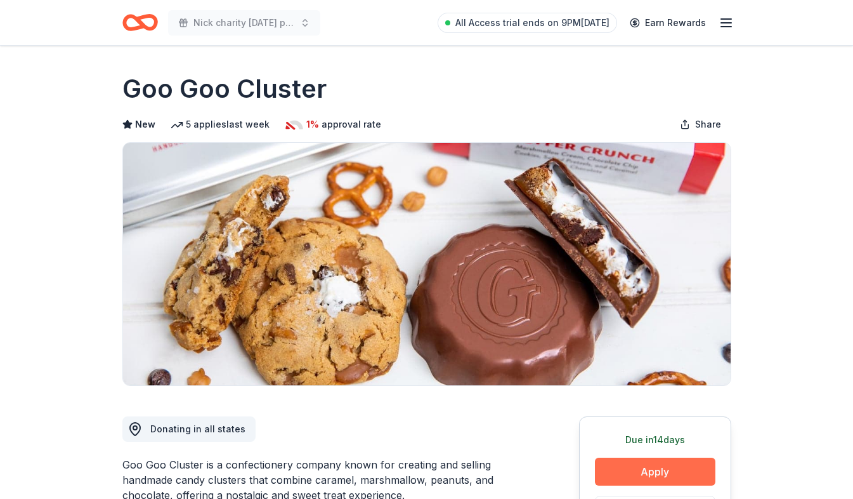
click at [618, 483] on button "Apply" at bounding box center [655, 471] width 121 height 28
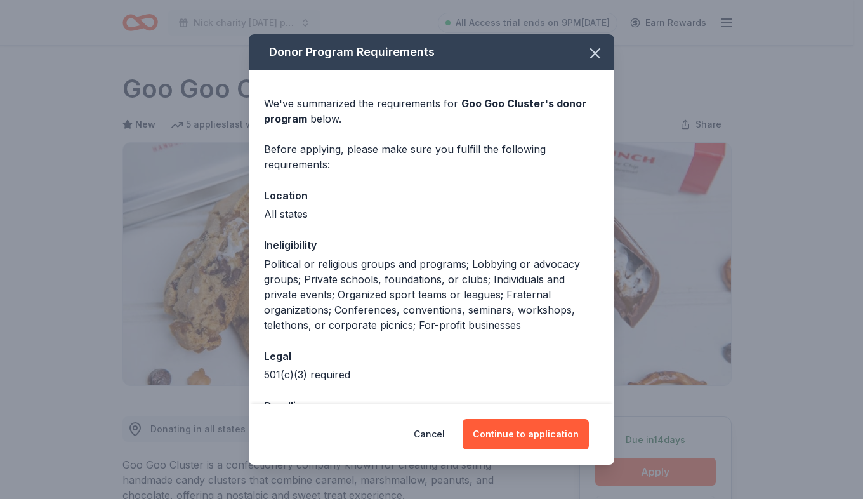
click at [521, 418] on div "Cancel Continue to application" at bounding box center [431, 433] width 365 height 61
click at [529, 436] on button "Continue to application" at bounding box center [525, 434] width 126 height 30
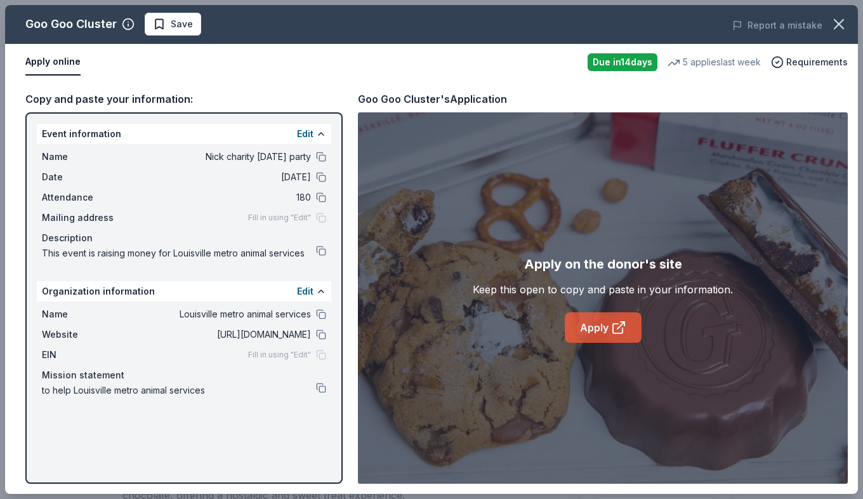
click at [599, 327] on link "Apply" at bounding box center [603, 327] width 77 height 30
